Goal: Information Seeking & Learning: Find specific fact

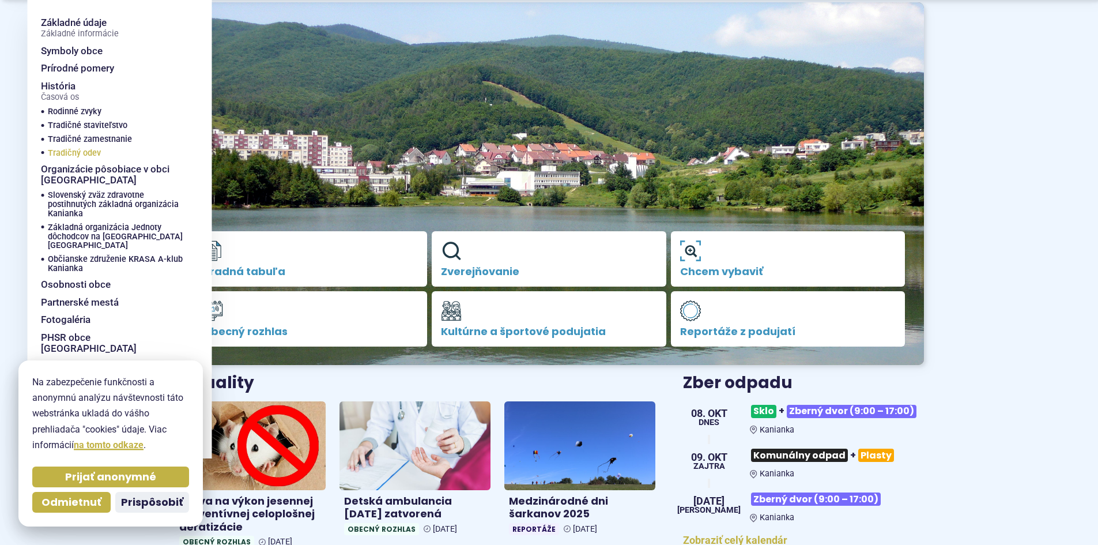
scroll to position [115, 0]
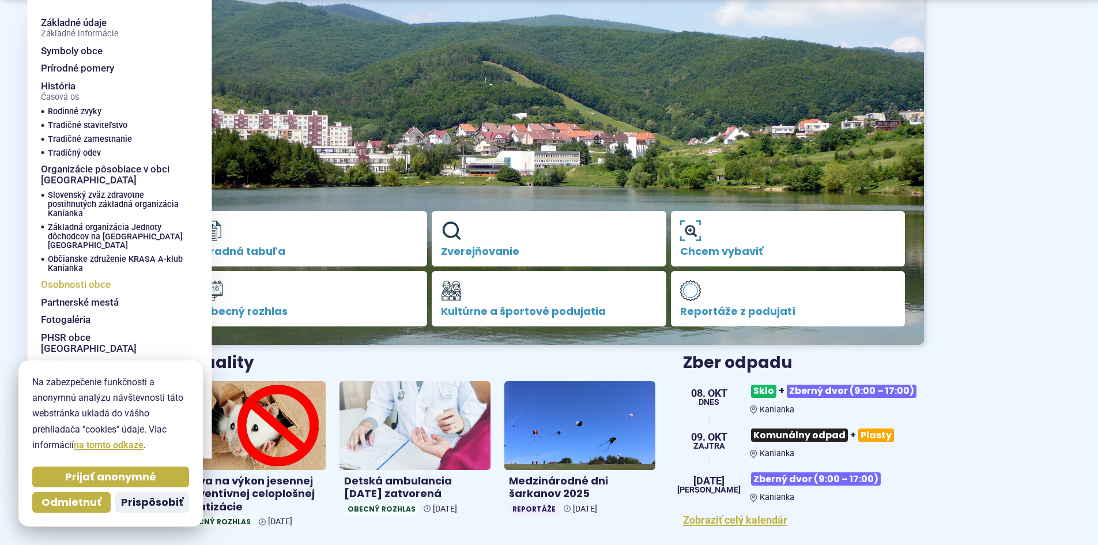
click at [96, 277] on span "Osobnosti obce" at bounding box center [76, 285] width 70 height 18
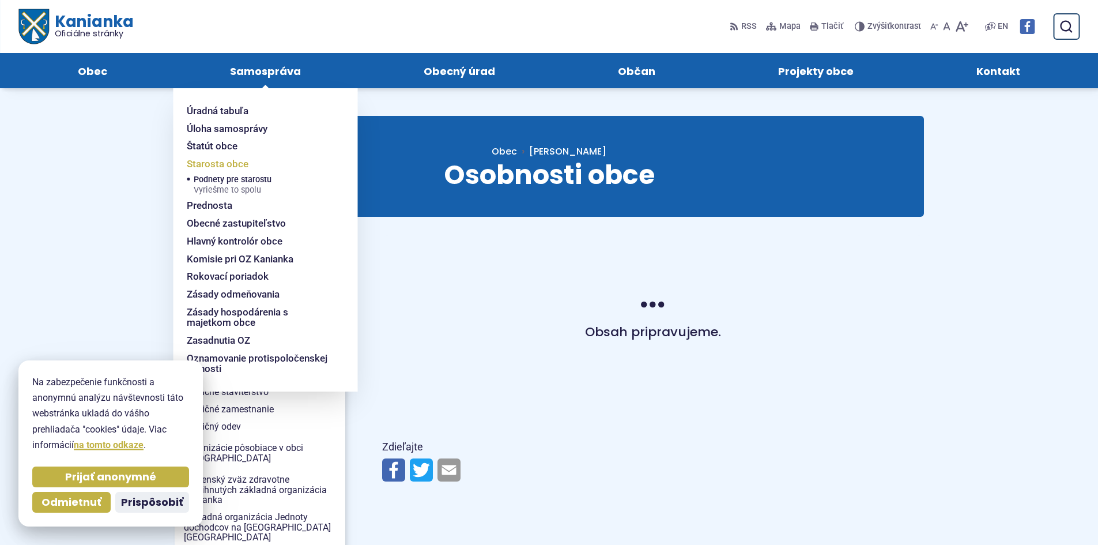
click at [244, 167] on span "Starosta obce" at bounding box center [218, 164] width 62 height 18
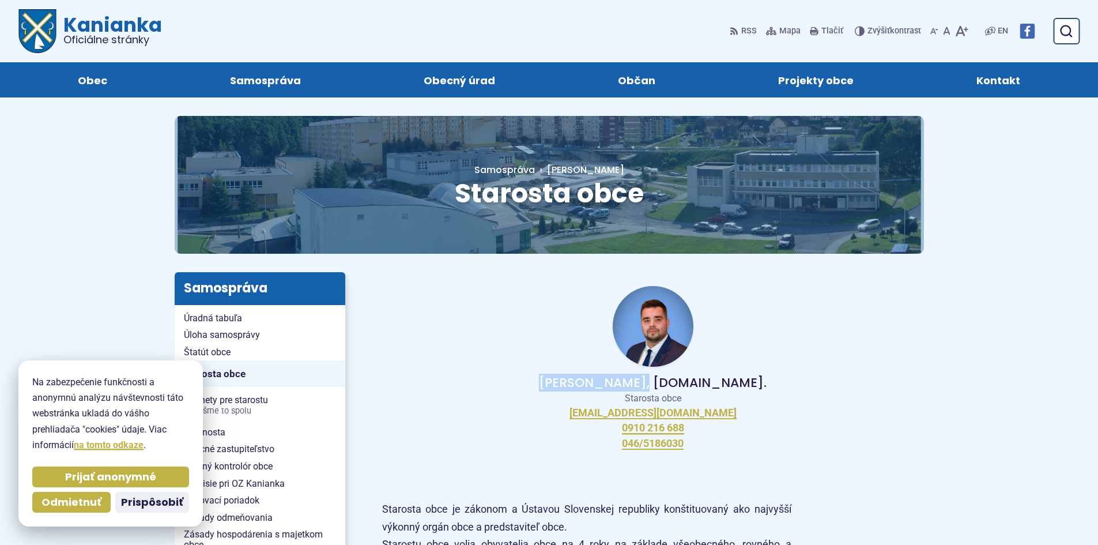
drag, startPoint x: 583, startPoint y: 384, endPoint x: 668, endPoint y: 382, distance: 84.8
click at [668, 382] on p "Peter Bielický, DiS.art." at bounding box center [653, 383] width 505 height 14
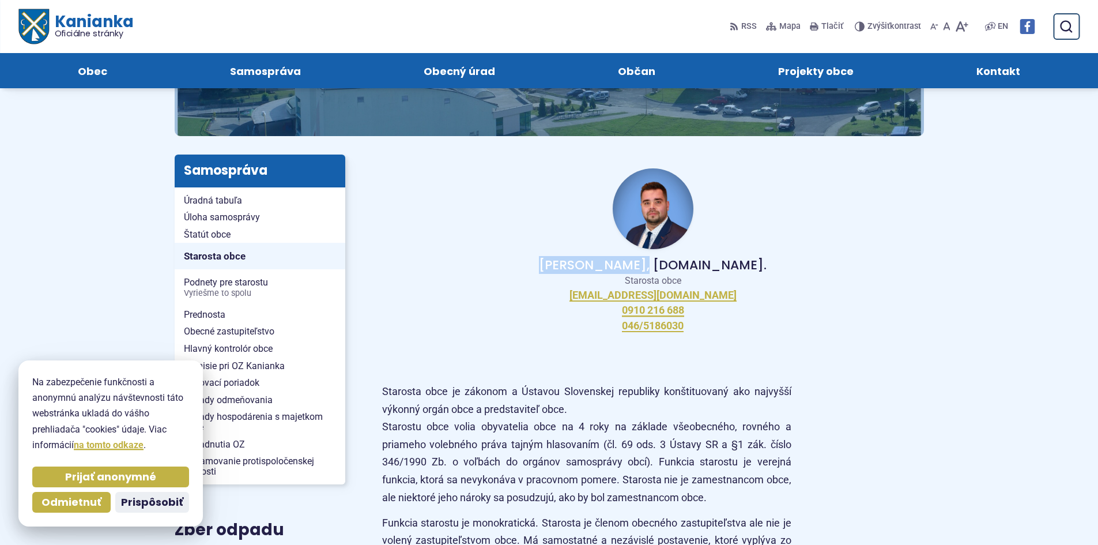
scroll to position [115, 0]
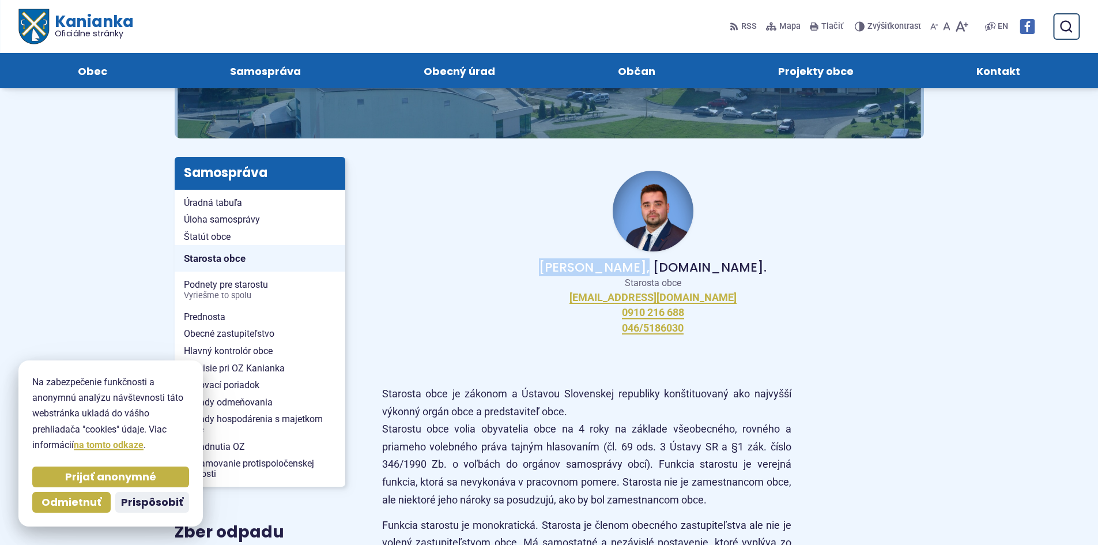
copy p "Peter Bielický"
click at [851, 338] on div "Peter Bielický, DiS.art. Starosta obce starosta@kanianka.sk 0910 216 688 046/51…" at bounding box center [653, 252] width 542 height 191
click at [686, 266] on p "Peter Bielický, DiS.art." at bounding box center [653, 268] width 505 height 14
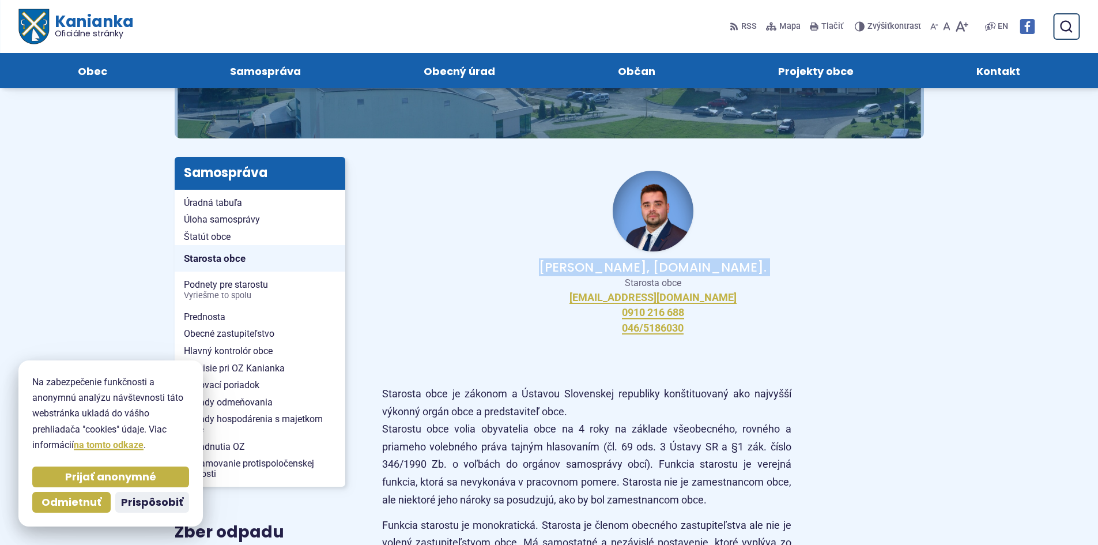
click at [686, 266] on p "Peter Bielický, DiS.art." at bounding box center [653, 268] width 505 height 14
drag, startPoint x: 679, startPoint y: 264, endPoint x: 730, endPoint y: 263, distance: 51.3
click at [730, 263] on p "Peter Bielický, DiS.art." at bounding box center [653, 268] width 505 height 14
copy p "DiS.art."
click at [854, 278] on p "Starosta obce" at bounding box center [653, 283] width 505 height 12
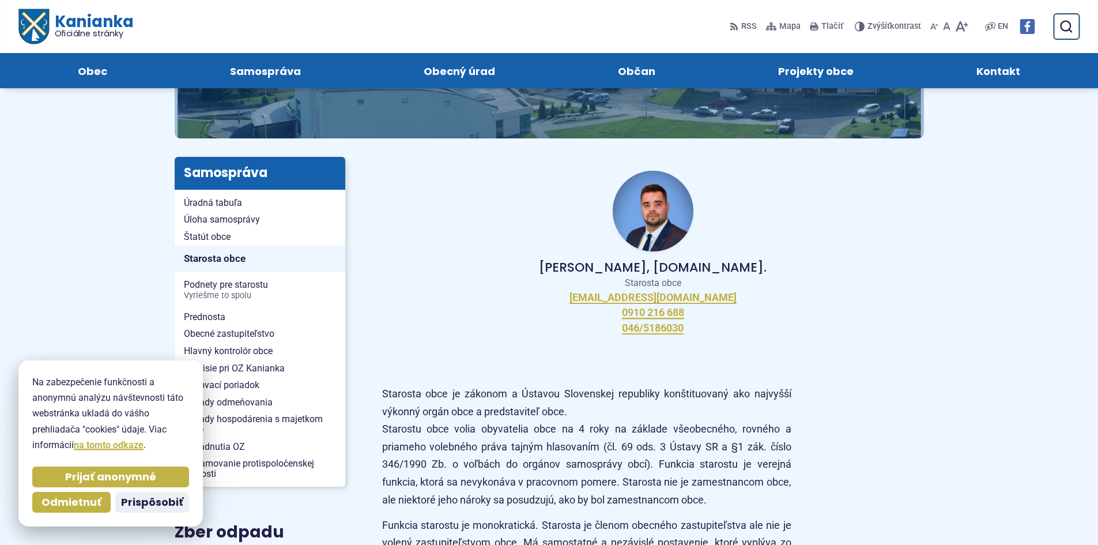
click at [644, 214] on img at bounding box center [653, 211] width 81 height 81
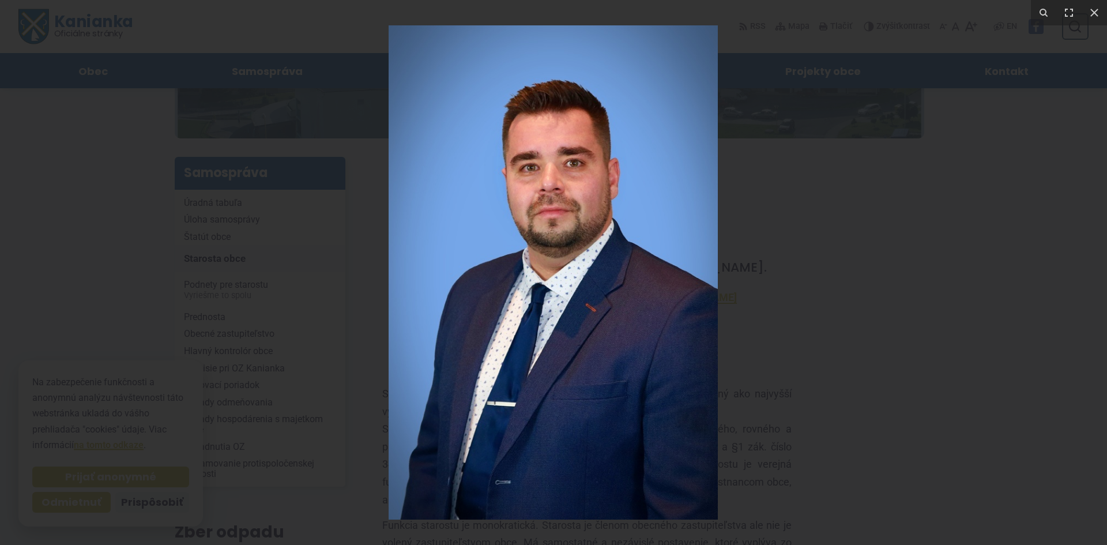
click at [994, 310] on div at bounding box center [553, 272] width 1107 height 545
